Goal: Information Seeking & Learning: Learn about a topic

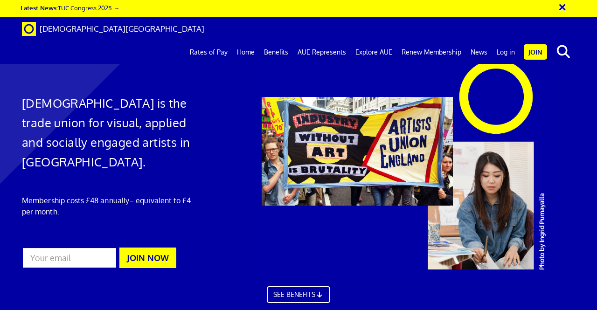
scroll to position [0, 2]
click at [351, 41] on link "AUE Represents" at bounding box center [322, 52] width 58 height 23
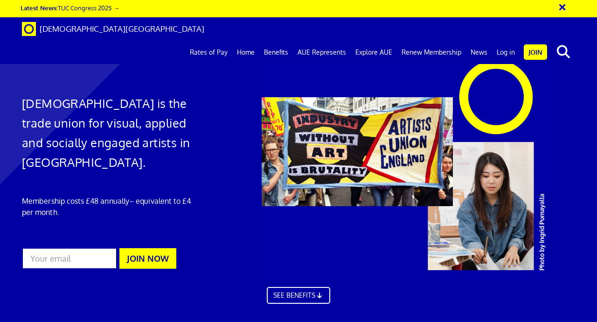
drag, startPoint x: 344, startPoint y: 158, endPoint x: 222, endPoint y: 44, distance: 167.1
click at [222, 44] on div at bounding box center [298, 174] width 597 height 331
drag, startPoint x: 360, startPoint y: 165, endPoint x: 186, endPoint y: 140, distance: 175.4
click at [186, 140] on h1 "[DEMOGRAPHIC_DATA] is the trade union for visual, applied and socially engaged …" at bounding box center [109, 132] width 175 height 78
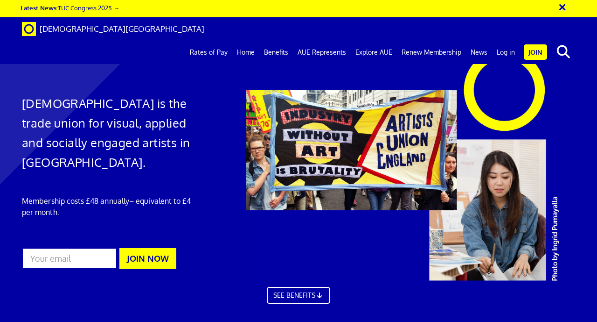
click at [355, 143] on div at bounding box center [417, 166] width 364 height 243
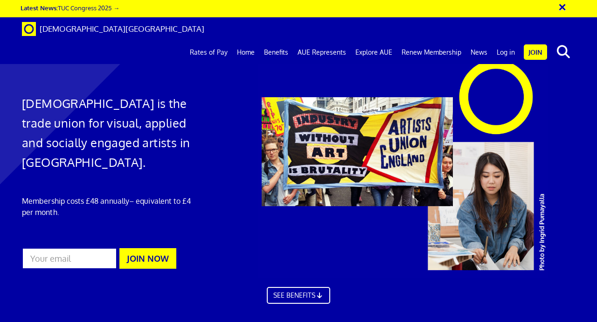
scroll to position [2524, 0]
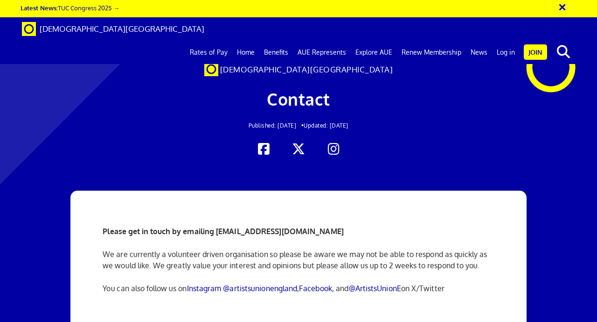
scroll to position [63, 0]
drag, startPoint x: 111, startPoint y: 167, endPoint x: 356, endPoint y: 166, distance: 245.0
click at [356, 190] on div "Please get in touch by emailing info@artistsunionengland.org.uk We are currentl…" at bounding box center [299, 259] width 406 height 138
copy strong "Please get in touch by emailing info@artistsunionengland.org.uk"
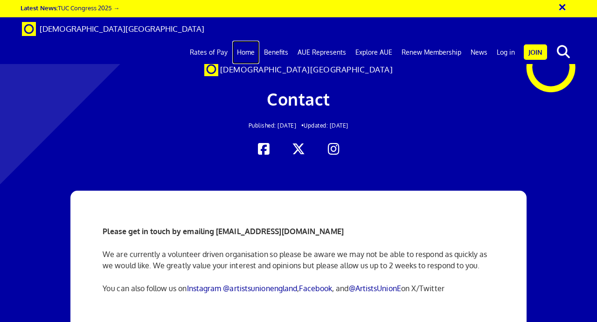
click at [250, 41] on link "Home" at bounding box center [245, 52] width 27 height 23
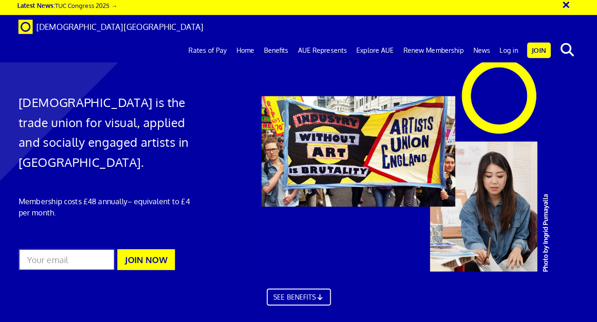
scroll to position [0, 2]
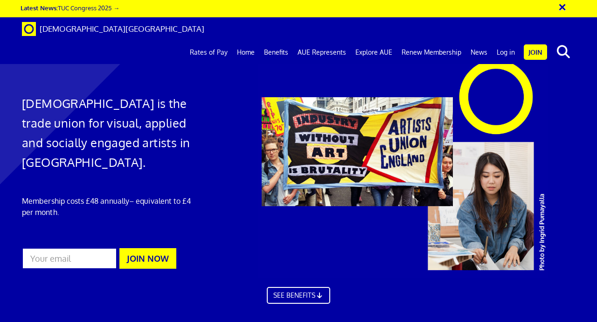
scroll to position [0, 2]
drag, startPoint x: 84, startPoint y: 78, endPoint x: 375, endPoint y: 167, distance: 304.6
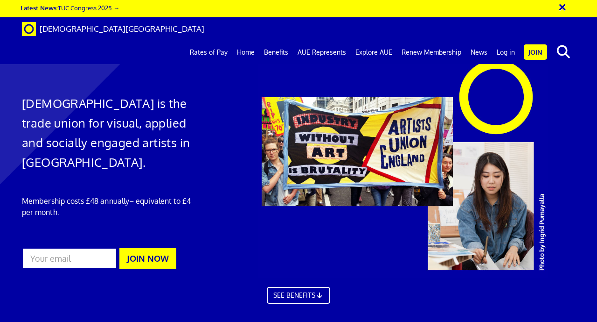
drag, startPoint x: 111, startPoint y: 89, endPoint x: 341, endPoint y: 189, distance: 250.6
copy div "We take on casework and support members through workplace disputes. We offer be…"
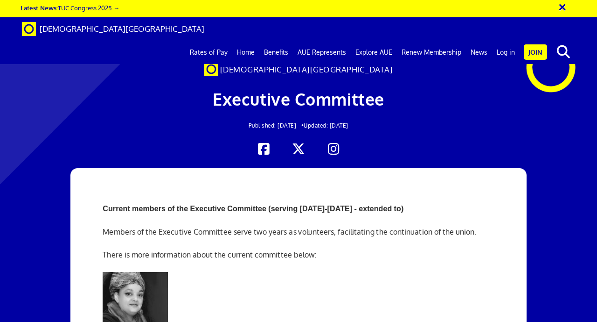
scroll to position [21, 0]
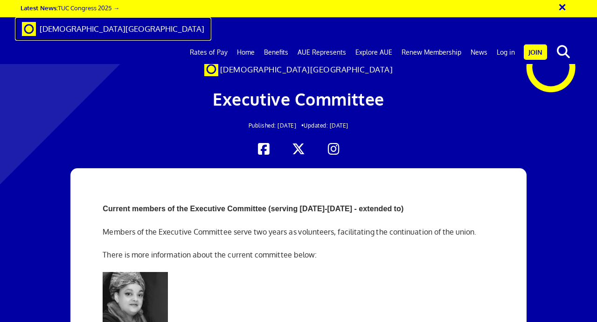
click at [46, 29] on span "[DEMOGRAPHIC_DATA][GEOGRAPHIC_DATA]" at bounding box center [122, 29] width 165 height 10
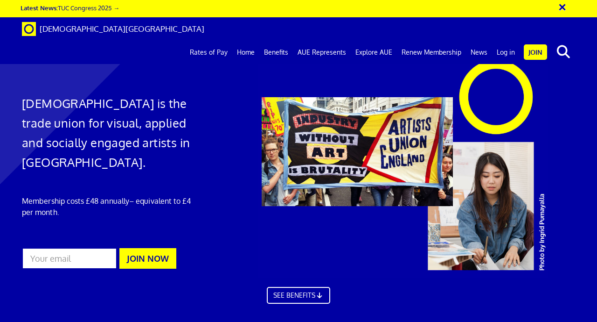
scroll to position [18, 0]
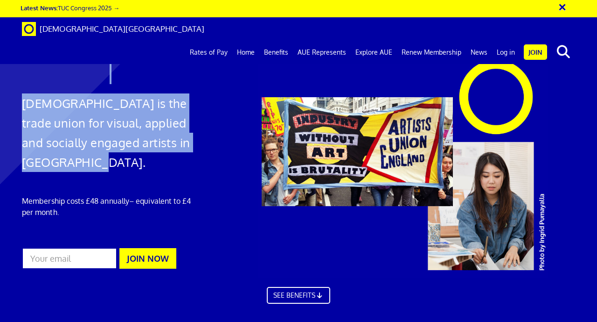
drag, startPoint x: 82, startPoint y: 140, endPoint x: 10, endPoint y: 88, distance: 88.6
click at [10, 88] on div "[DEMOGRAPHIC_DATA] is the trade union for visual, applied and socially engaged …" at bounding box center [298, 174] width 597 height 331
copy div "[DEMOGRAPHIC_DATA] is the trade union for visual, applied and socially engaged …"
click at [384, 41] on link "Explore AUE" at bounding box center [374, 52] width 46 height 23
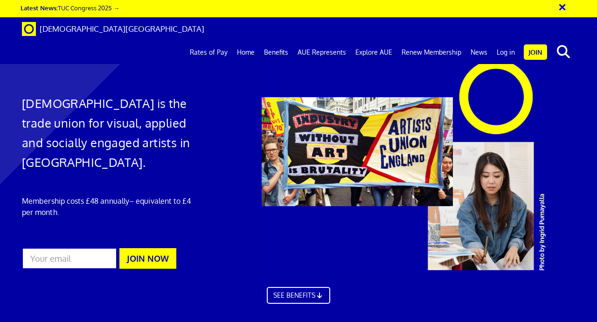
scroll to position [1457, 0]
